Goal: Complete application form

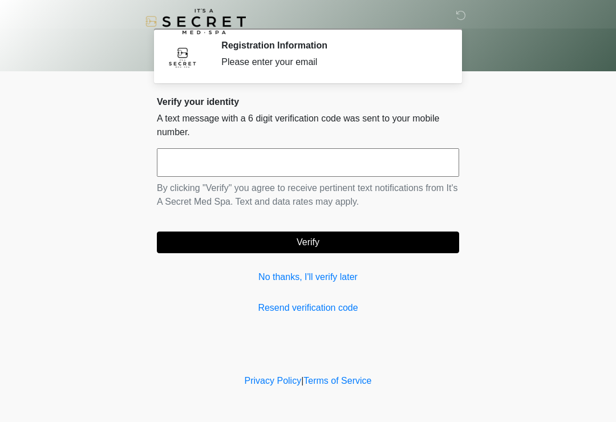
click at [298, 168] on input "text" at bounding box center [308, 162] width 302 height 29
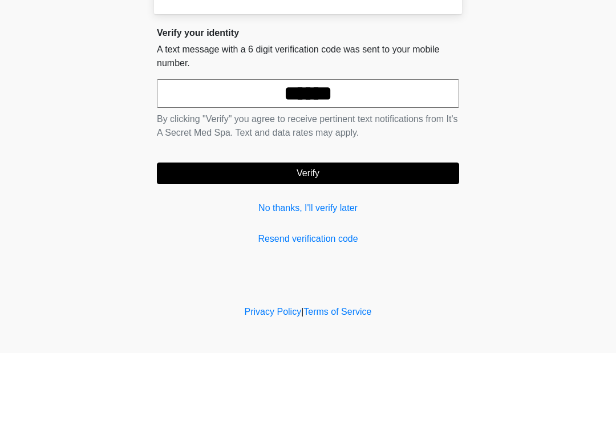
type input "******"
click at [388, 232] on button "Verify" at bounding box center [308, 243] width 302 height 22
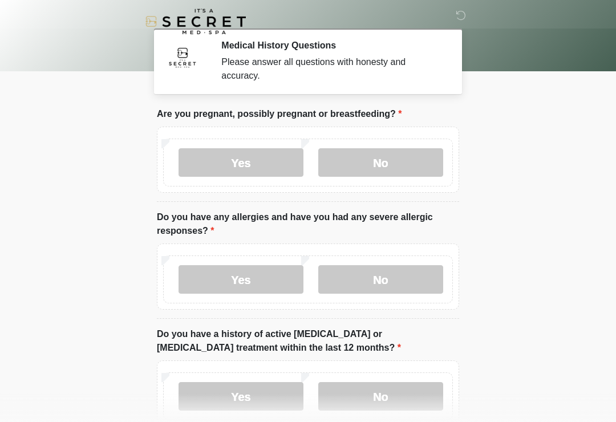
click at [408, 160] on label "No" at bounding box center [380, 162] width 125 height 29
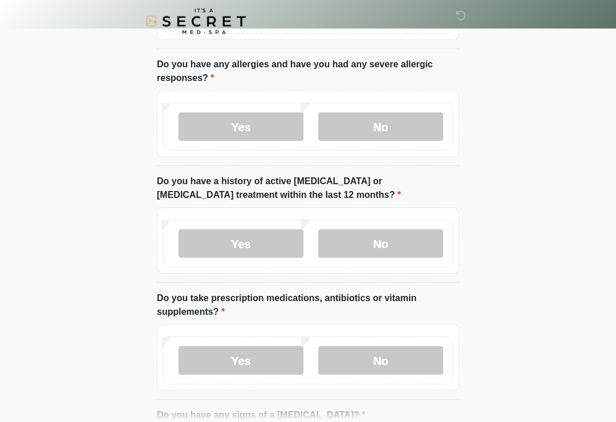
scroll to position [155, 0]
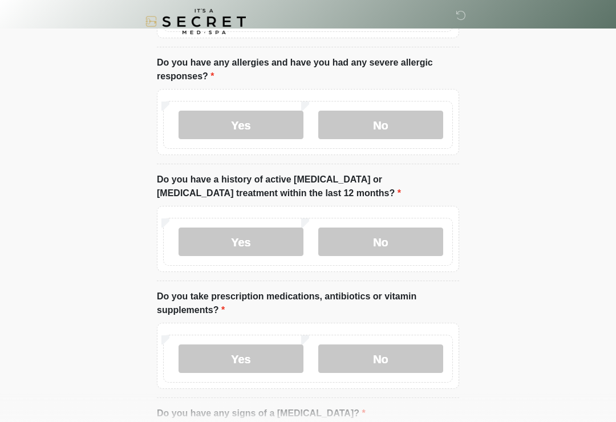
click at [258, 117] on label "Yes" at bounding box center [241, 125] width 125 height 29
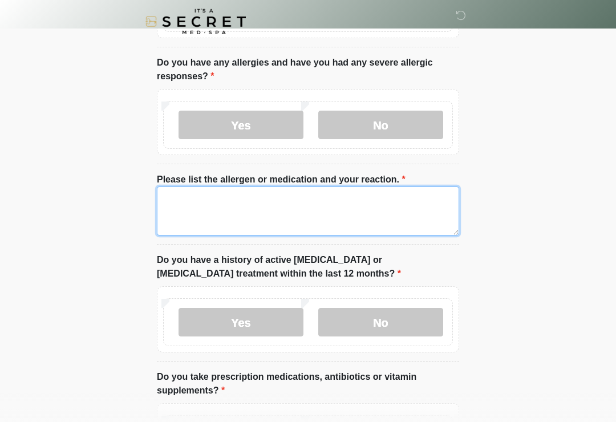
click at [338, 211] on textarea "Please list the allergen or medication and your reaction." at bounding box center [308, 211] width 302 height 49
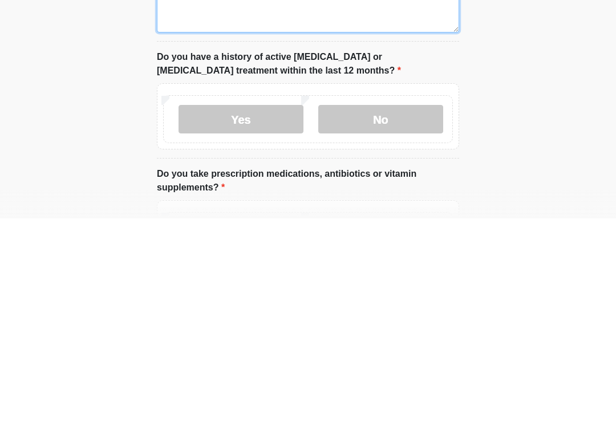
type textarea "*********"
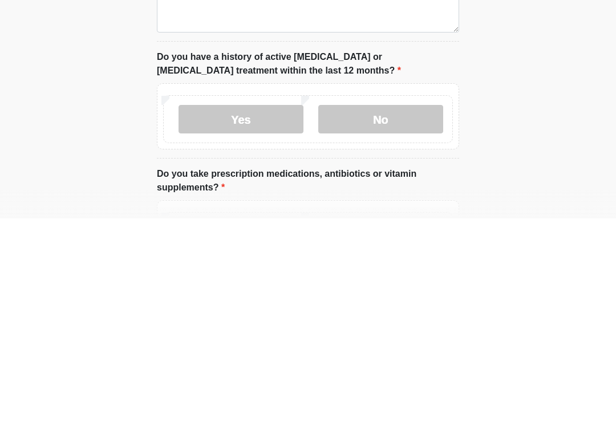
click at [410, 309] on label "No" at bounding box center [380, 323] width 125 height 29
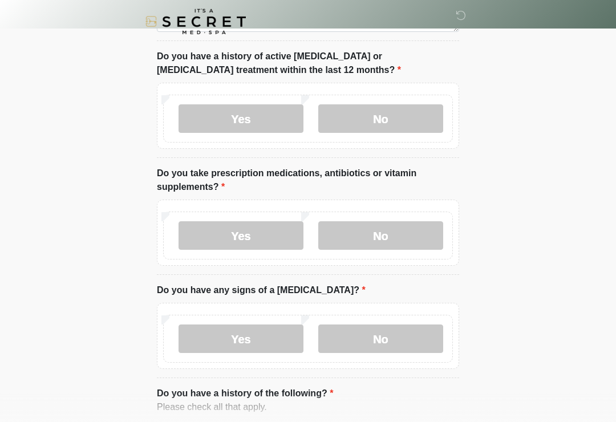
click at [262, 237] on label "Yes" at bounding box center [241, 235] width 125 height 29
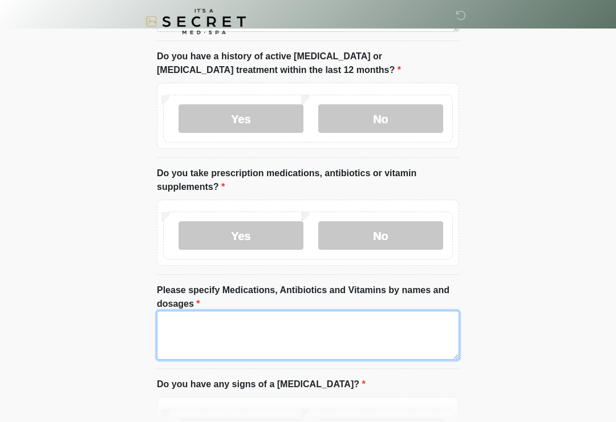
click at [341, 335] on textarea "Please specify Medications, Antibiotics and Vitamins by names and dosages" at bounding box center [308, 335] width 302 height 49
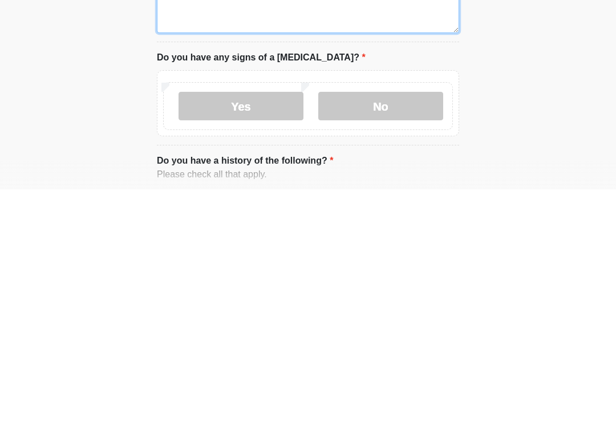
type textarea "**********"
click at [409, 325] on label "No" at bounding box center [380, 339] width 125 height 29
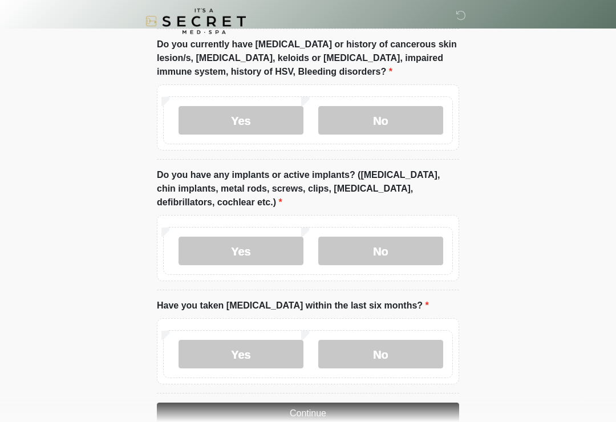
scroll to position [1084, 0]
click at [401, 121] on label "No" at bounding box center [380, 120] width 125 height 29
click at [411, 247] on label "No" at bounding box center [380, 250] width 125 height 29
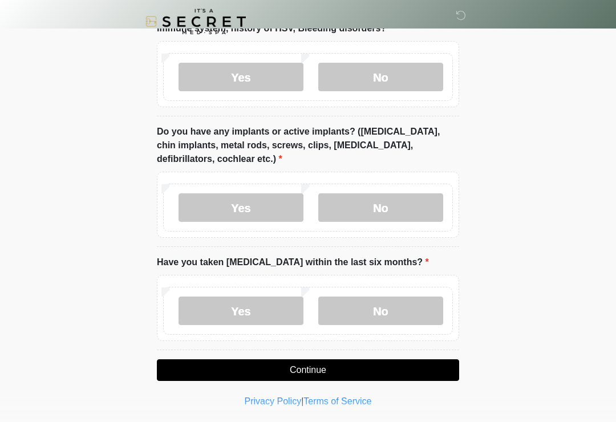
click at [394, 304] on label "No" at bounding box center [380, 311] width 125 height 29
click at [396, 368] on button "Continue" at bounding box center [308, 371] width 302 height 22
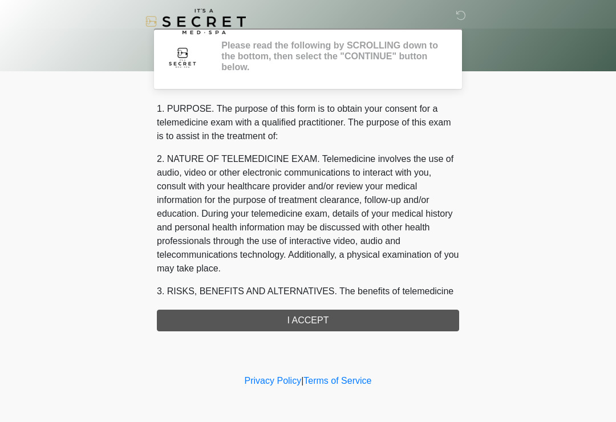
scroll to position [0, 0]
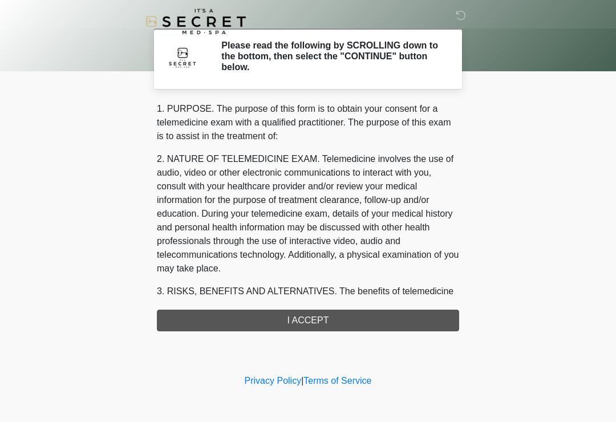
click at [398, 328] on div "1. PURPOSE. The purpose of this form is to obtain your consent for a telemedici…" at bounding box center [308, 216] width 302 height 229
click at [411, 321] on div "1. PURPOSE. The purpose of this form is to obtain your consent for a telemedici…" at bounding box center [308, 216] width 302 height 229
click at [321, 322] on div "1. PURPOSE. The purpose of this form is to obtain your consent for a telemedici…" at bounding box center [308, 216] width 302 height 229
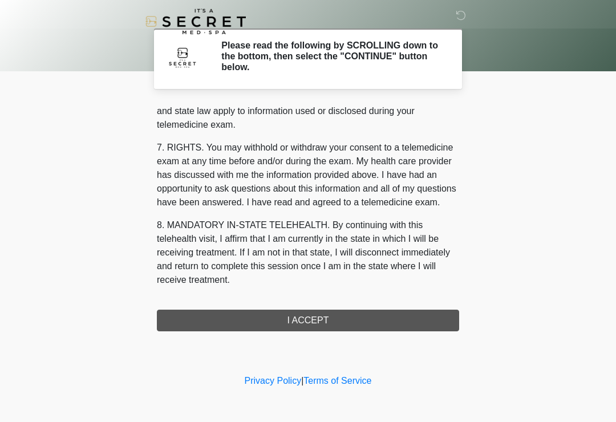
click at [336, 321] on button "I ACCEPT" at bounding box center [308, 321] width 302 height 22
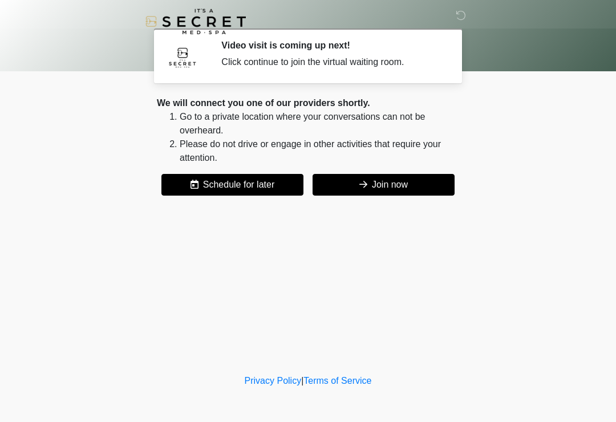
click at [386, 181] on button "Join now" at bounding box center [384, 185] width 142 height 22
